Goal: Answer question/provide support: Participate in discussion

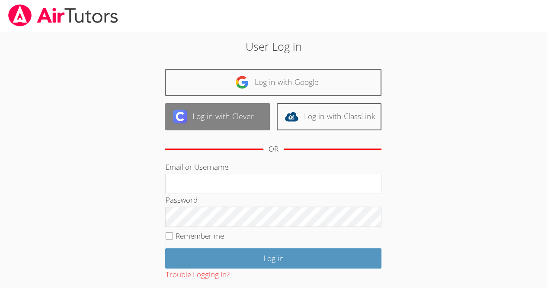
click at [223, 118] on link "Log in with Clever" at bounding box center [217, 116] width 105 height 27
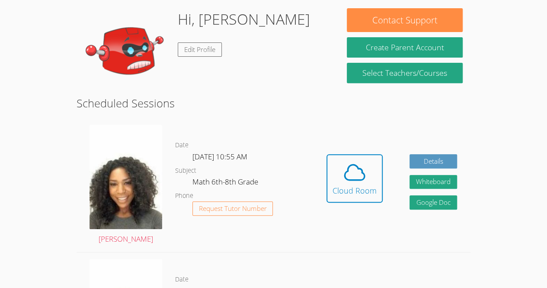
scroll to position [130, 0]
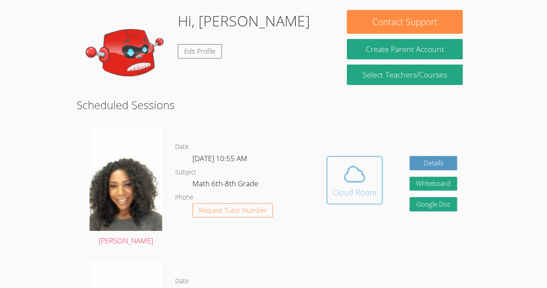
click at [339, 162] on span at bounding box center [355, 174] width 44 height 24
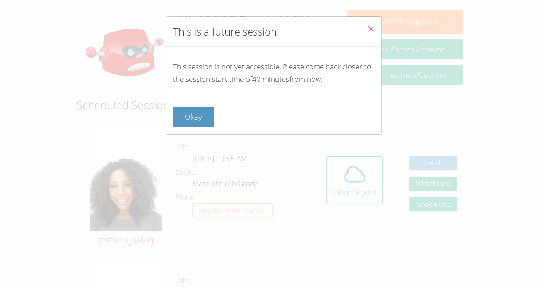
click at [184, 97] on div "This session is not yet accessible. Please come back closer to the session star…" at bounding box center [273, 73] width 215 height 53
click at [194, 101] on div "Okay" at bounding box center [273, 116] width 215 height 35
click at [186, 117] on button "Okay" at bounding box center [194, 117] width 42 height 20
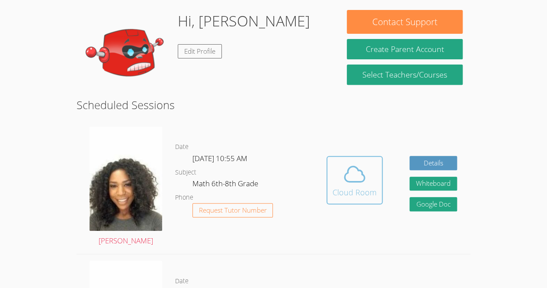
click at [379, 183] on button "Cloud Room" at bounding box center [354, 180] width 56 height 48
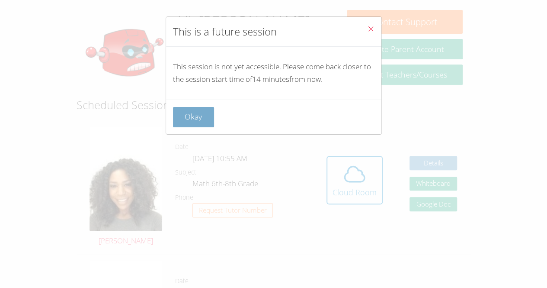
click at [195, 113] on button "Okay" at bounding box center [194, 117] width 42 height 20
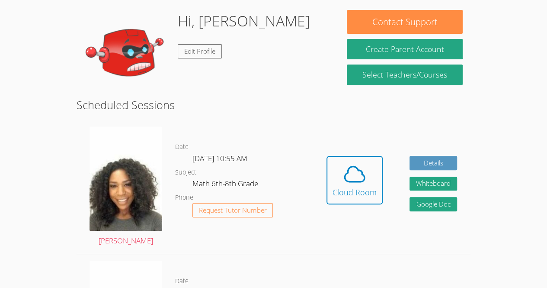
click at [326, 156] on button "Cloud Room" at bounding box center [354, 180] width 56 height 48
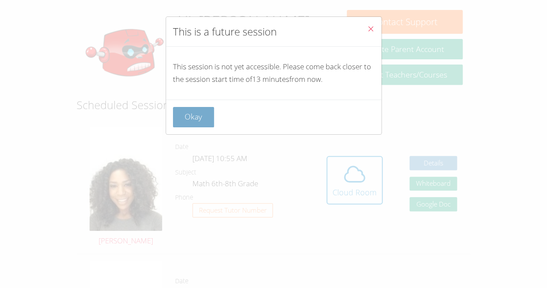
click at [190, 109] on button "Okay" at bounding box center [194, 117] width 42 height 20
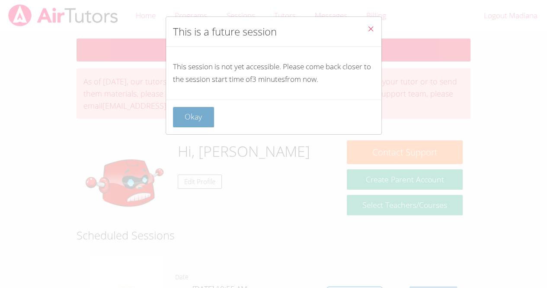
click at [197, 122] on button "Okay" at bounding box center [194, 117] width 42 height 20
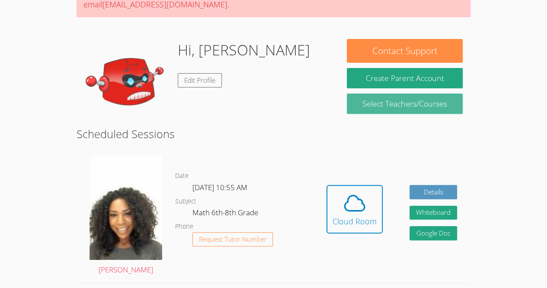
scroll to position [174, 0]
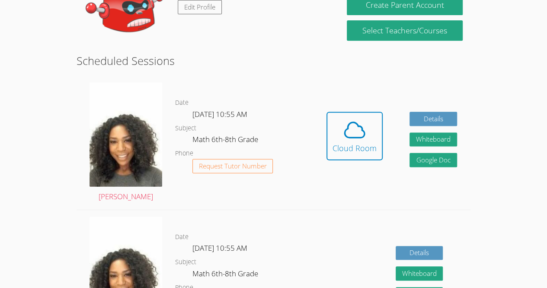
click at [339, 80] on div "Hidden Cloud Room Details Whiteboard Hidden Google Doc" at bounding box center [391, 143] width 157 height 134
click at [343, 118] on icon at bounding box center [354, 130] width 24 height 24
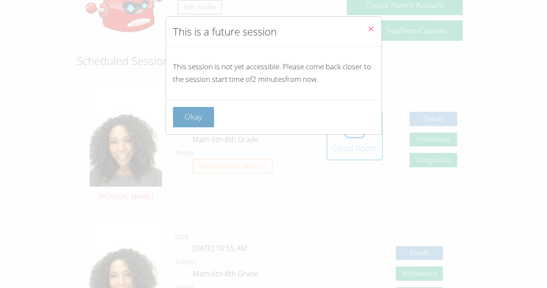
click at [198, 118] on button "Okay" at bounding box center [194, 117] width 42 height 20
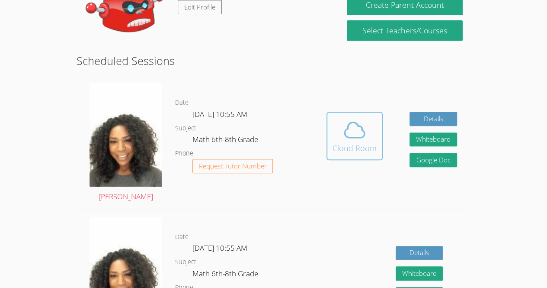
click at [337, 118] on span at bounding box center [355, 130] width 44 height 24
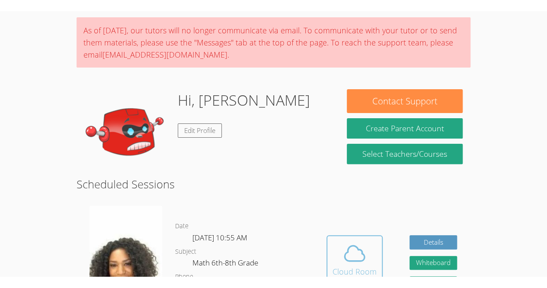
scroll to position [72, 0]
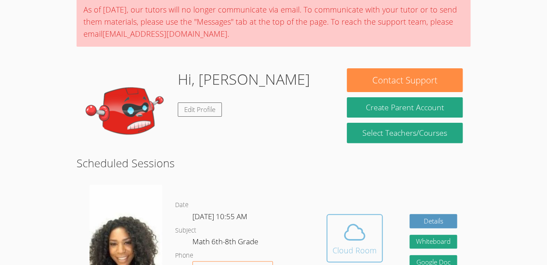
click at [352, 220] on icon at bounding box center [354, 232] width 24 height 24
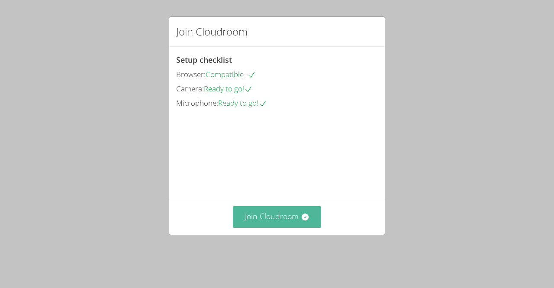
click at [291, 227] on button "Join Cloudroom" at bounding box center [277, 216] width 89 height 21
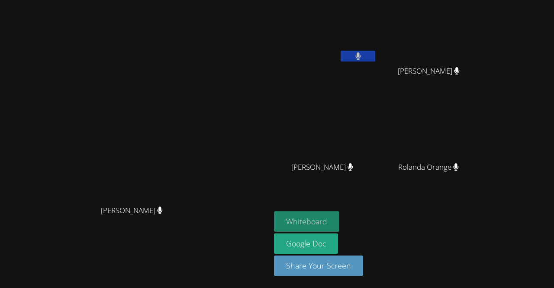
click at [339, 221] on button "Whiteboard" at bounding box center [306, 221] width 65 height 20
click at [339, 218] on button "Whiteboard" at bounding box center [306, 221] width 65 height 20
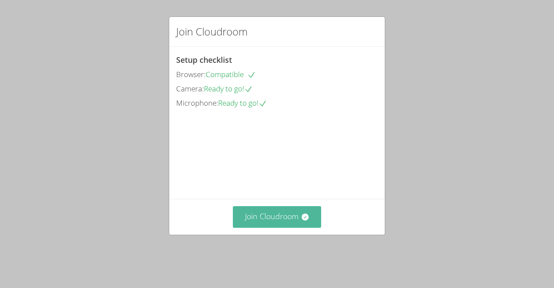
click at [272, 227] on button "Join Cloudroom" at bounding box center [277, 216] width 89 height 21
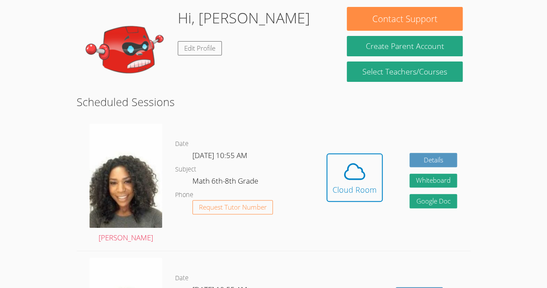
scroll to position [103, 0]
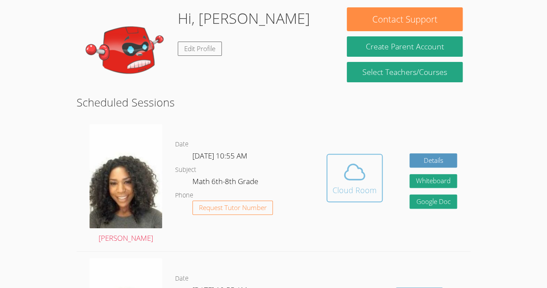
click at [356, 184] on div "Cloud Room" at bounding box center [355, 190] width 44 height 12
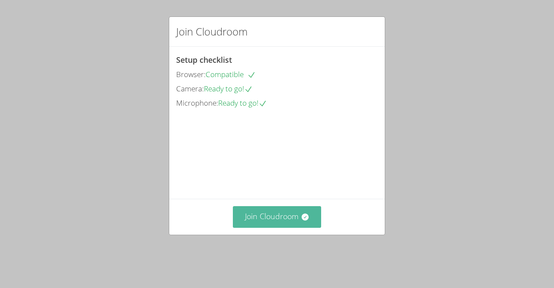
click at [256, 227] on button "Join Cloudroom" at bounding box center [277, 216] width 89 height 21
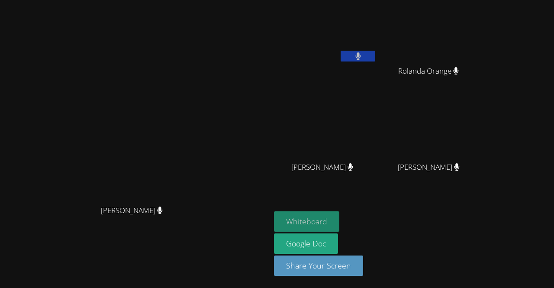
click at [339, 219] on button "Whiteboard" at bounding box center [306, 221] width 65 height 20
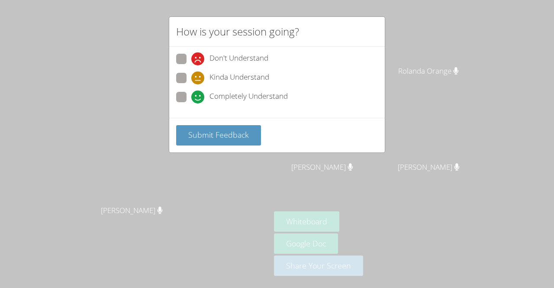
click at [217, 92] on span "Completely Understand" at bounding box center [248, 96] width 78 height 13
click at [198, 92] on input "Completely Understand" at bounding box center [194, 95] width 7 height 7
radio input "true"
click at [234, 115] on div "Don't Understand Kinda Understand Completely Understand" at bounding box center [276, 82] width 215 height 71
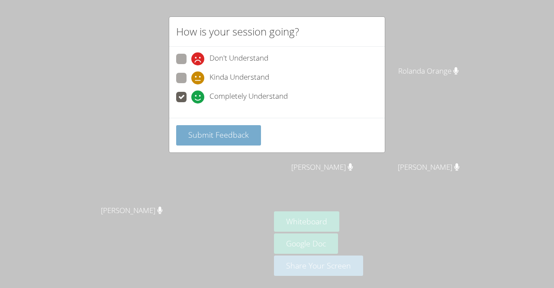
click at [240, 133] on span "Submit Feedback" at bounding box center [218, 134] width 61 height 10
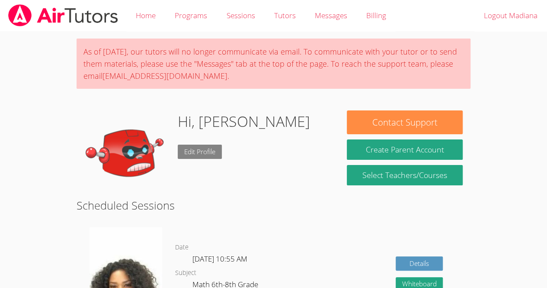
click at [206, 148] on link "Edit Profile" at bounding box center [200, 151] width 44 height 14
